Goal: Find specific page/section: Find specific page/section

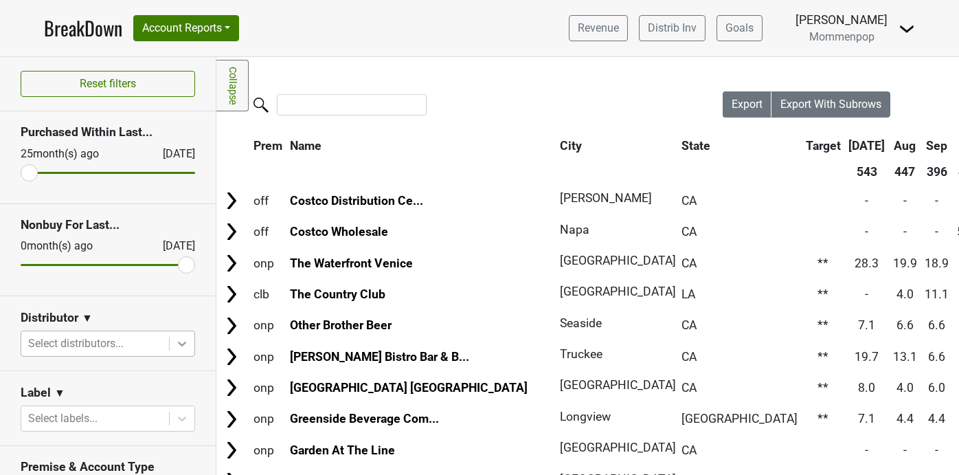
click at [181, 342] on icon at bounding box center [182, 344] width 14 height 14
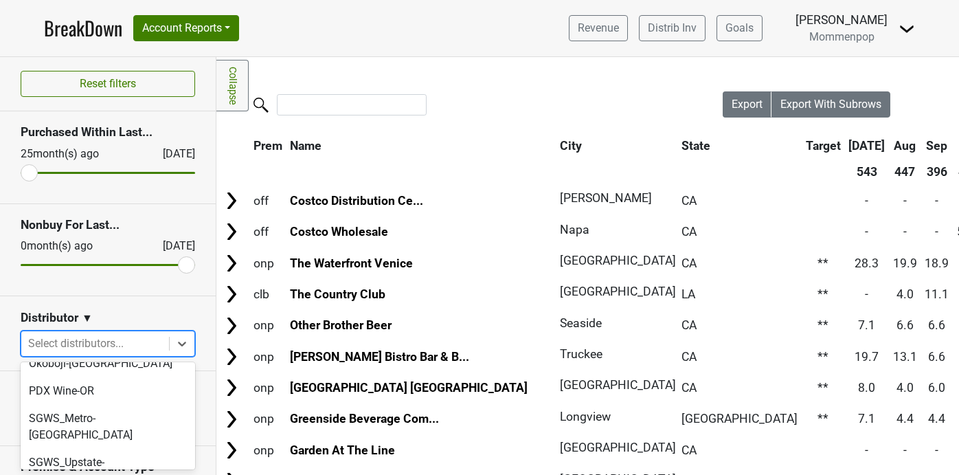
scroll to position [413, 0]
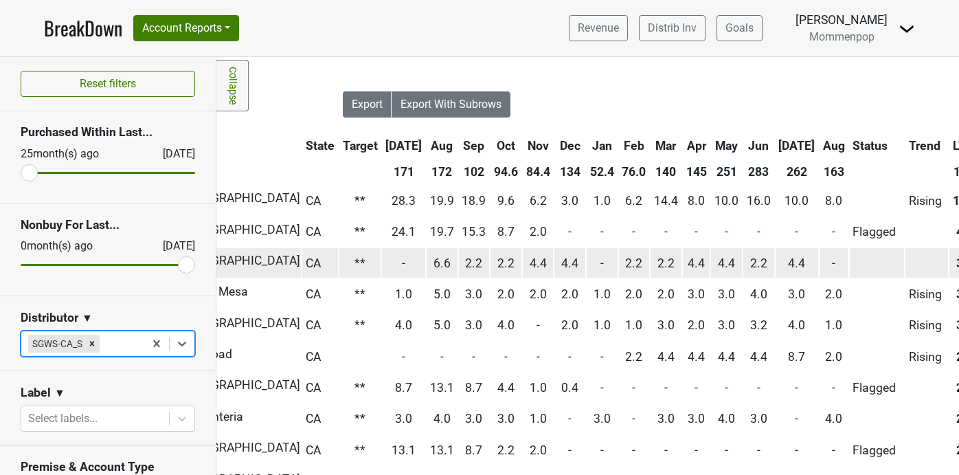
scroll to position [0, 0]
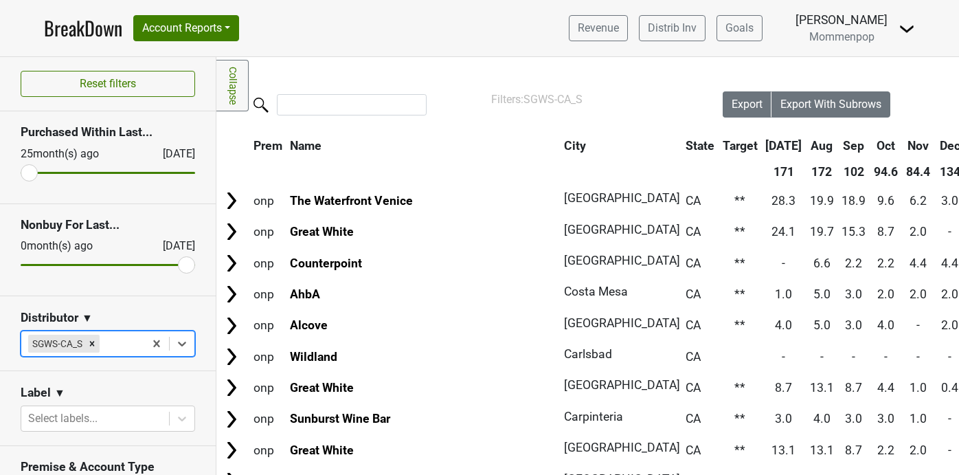
click at [52, 25] on link "BreakDown" at bounding box center [83, 28] width 78 height 29
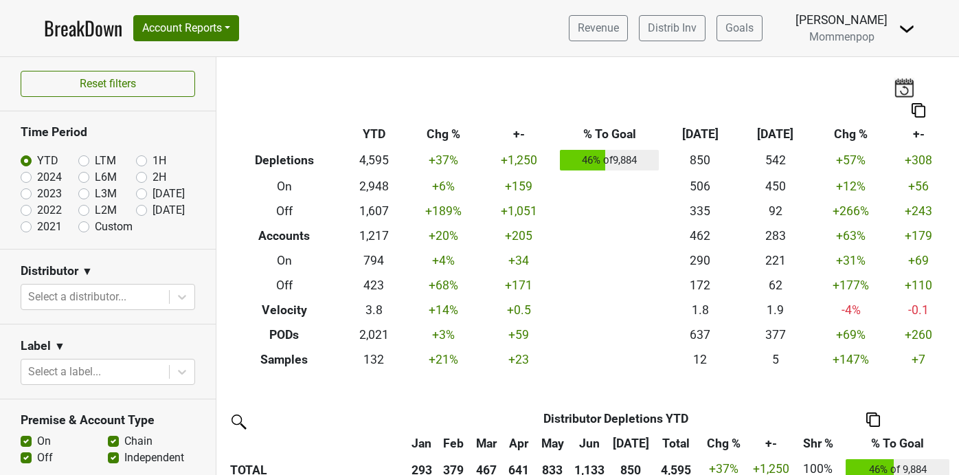
click at [899, 87] on img at bounding box center [904, 87] width 21 height 19
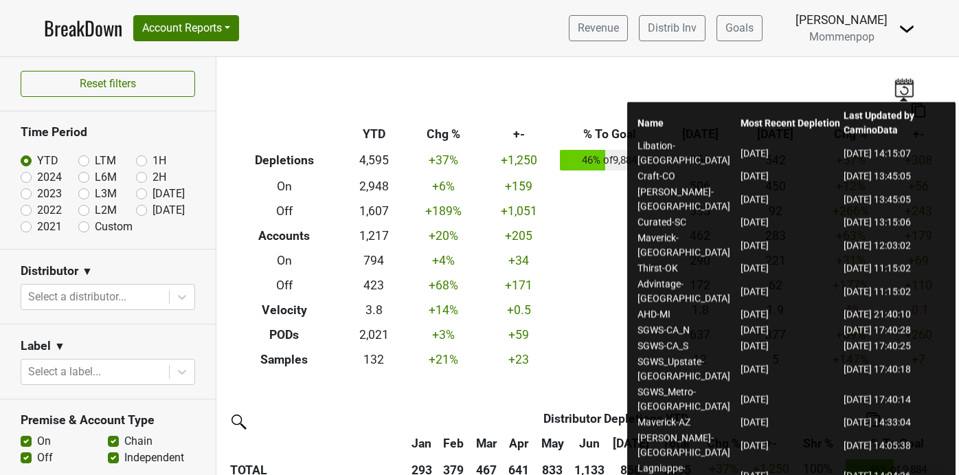
click at [901, 87] on img at bounding box center [904, 87] width 21 height 19
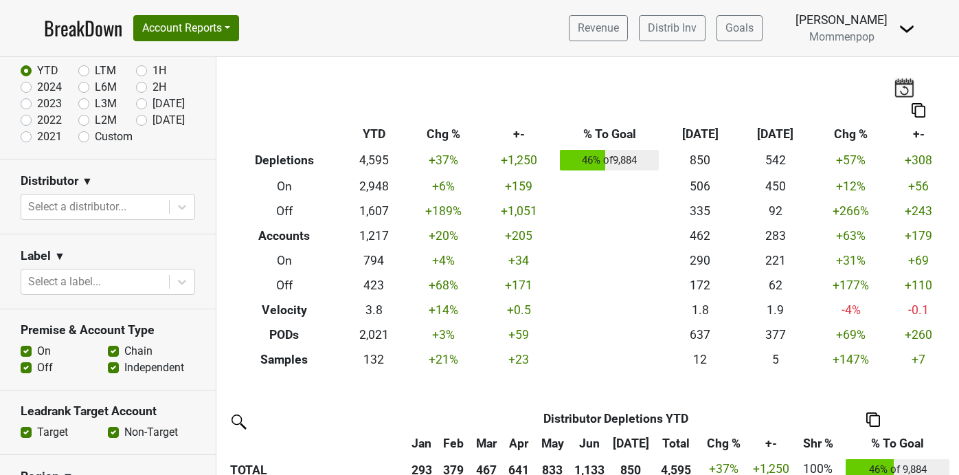
scroll to position [92, 0]
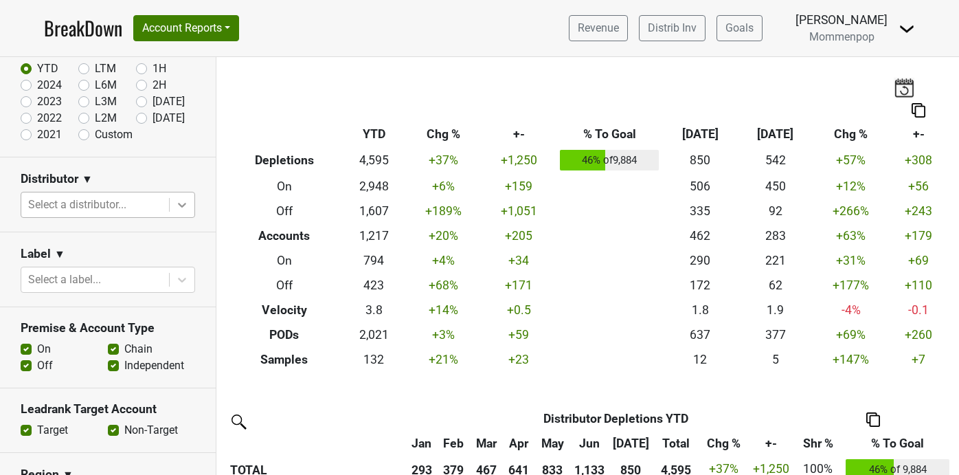
click at [184, 214] on div at bounding box center [182, 204] width 25 height 25
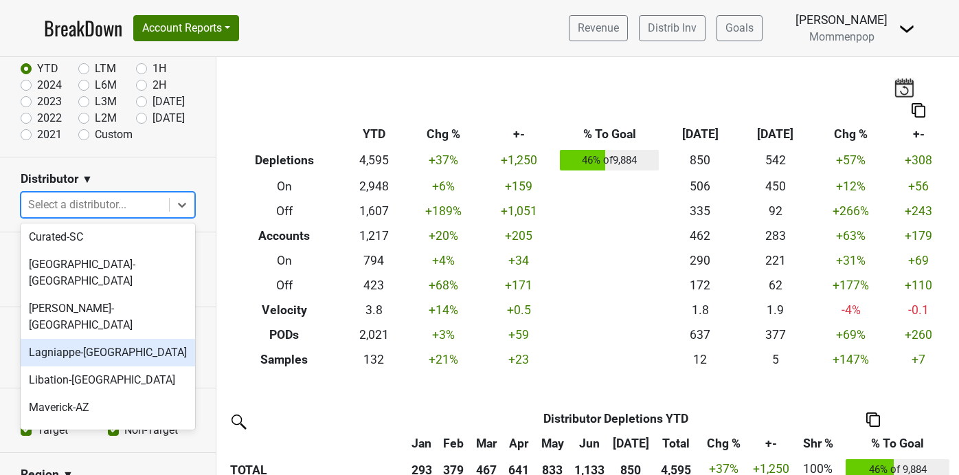
scroll to position [0, 0]
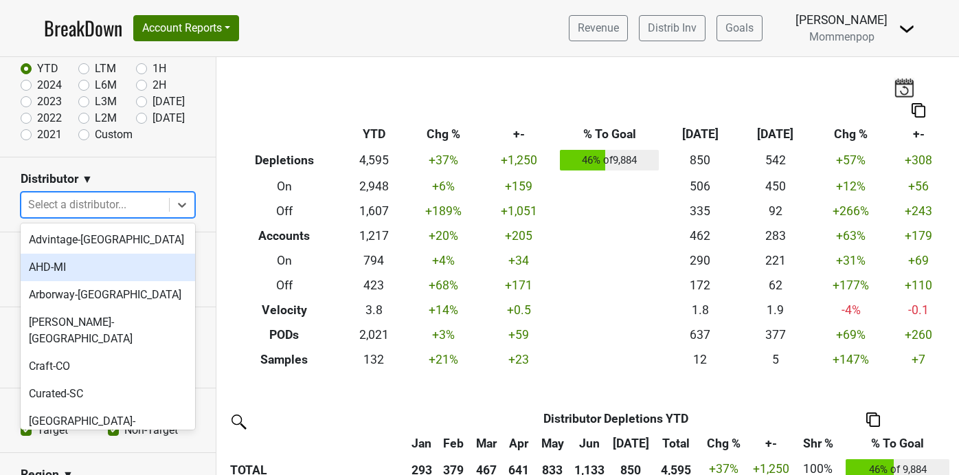
click at [268, 113] on th at bounding box center [558, 110] width 662 height 25
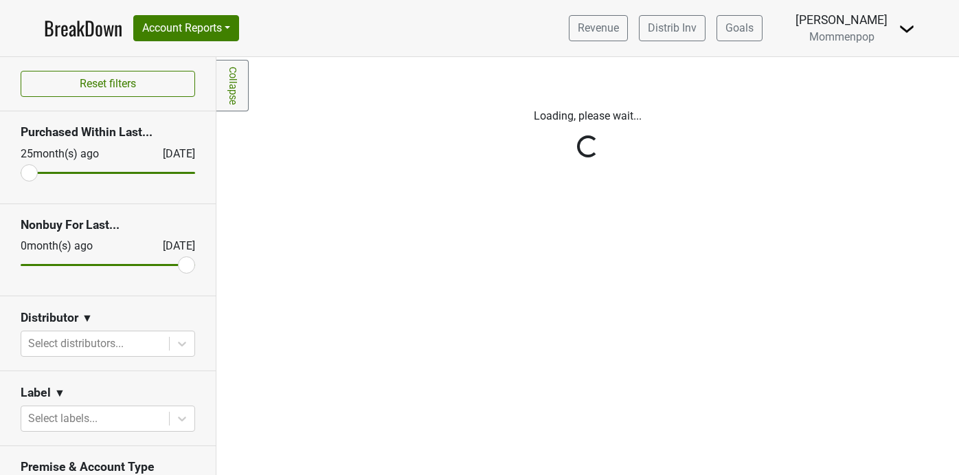
click at [83, 28] on link "BreakDown" at bounding box center [83, 28] width 78 height 29
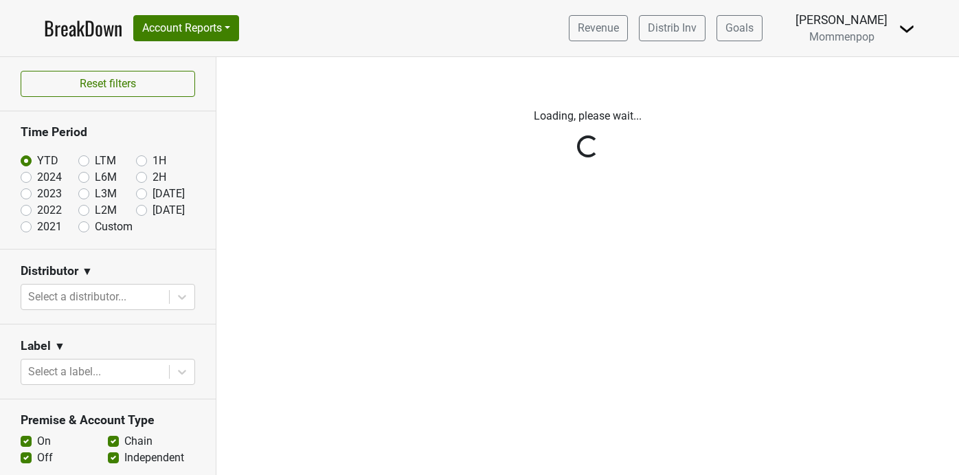
click at [906, 25] on img at bounding box center [907, 29] width 16 height 16
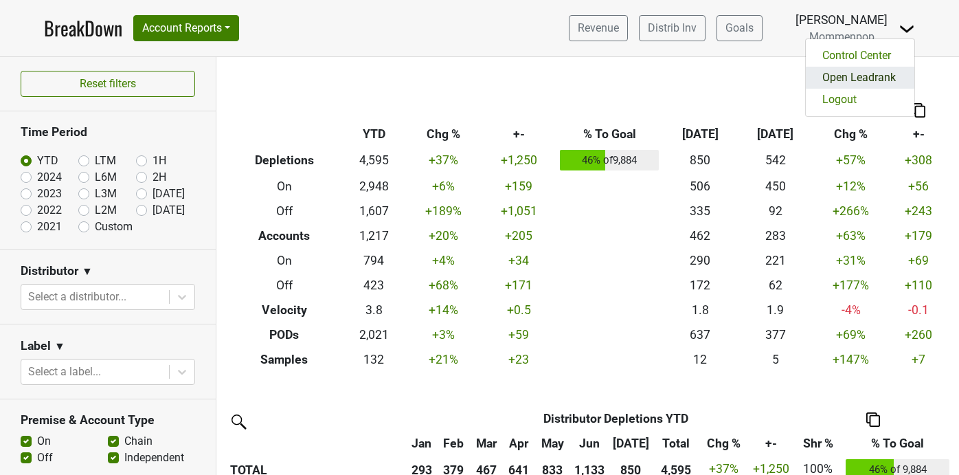
click at [866, 78] on link "Open Leadrank" at bounding box center [860, 78] width 109 height 22
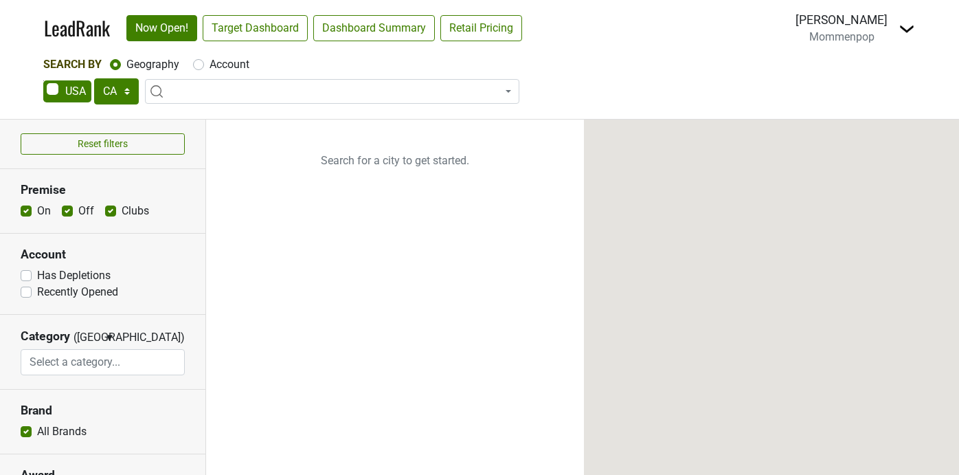
select select "CA"
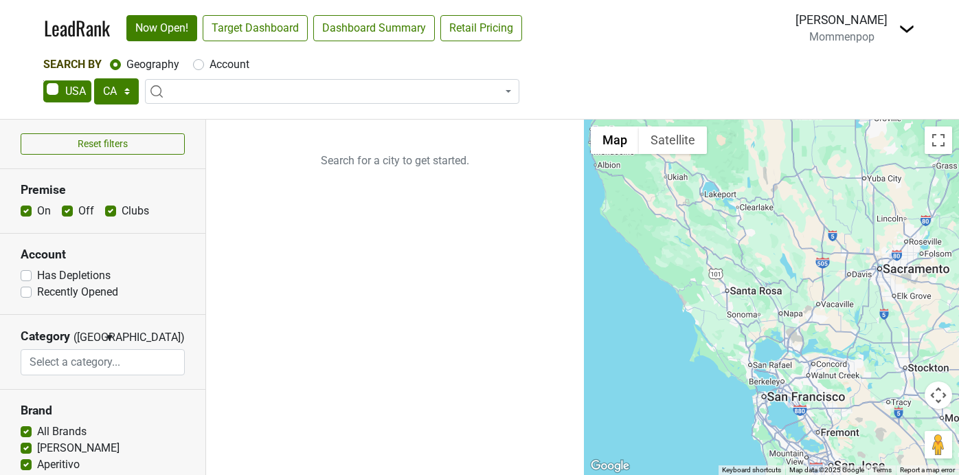
click at [210, 60] on label "Account" at bounding box center [230, 64] width 40 height 16
click at [201, 60] on input "Account" at bounding box center [198, 63] width 11 height 14
radio input "true"
